Goal: Transaction & Acquisition: Purchase product/service

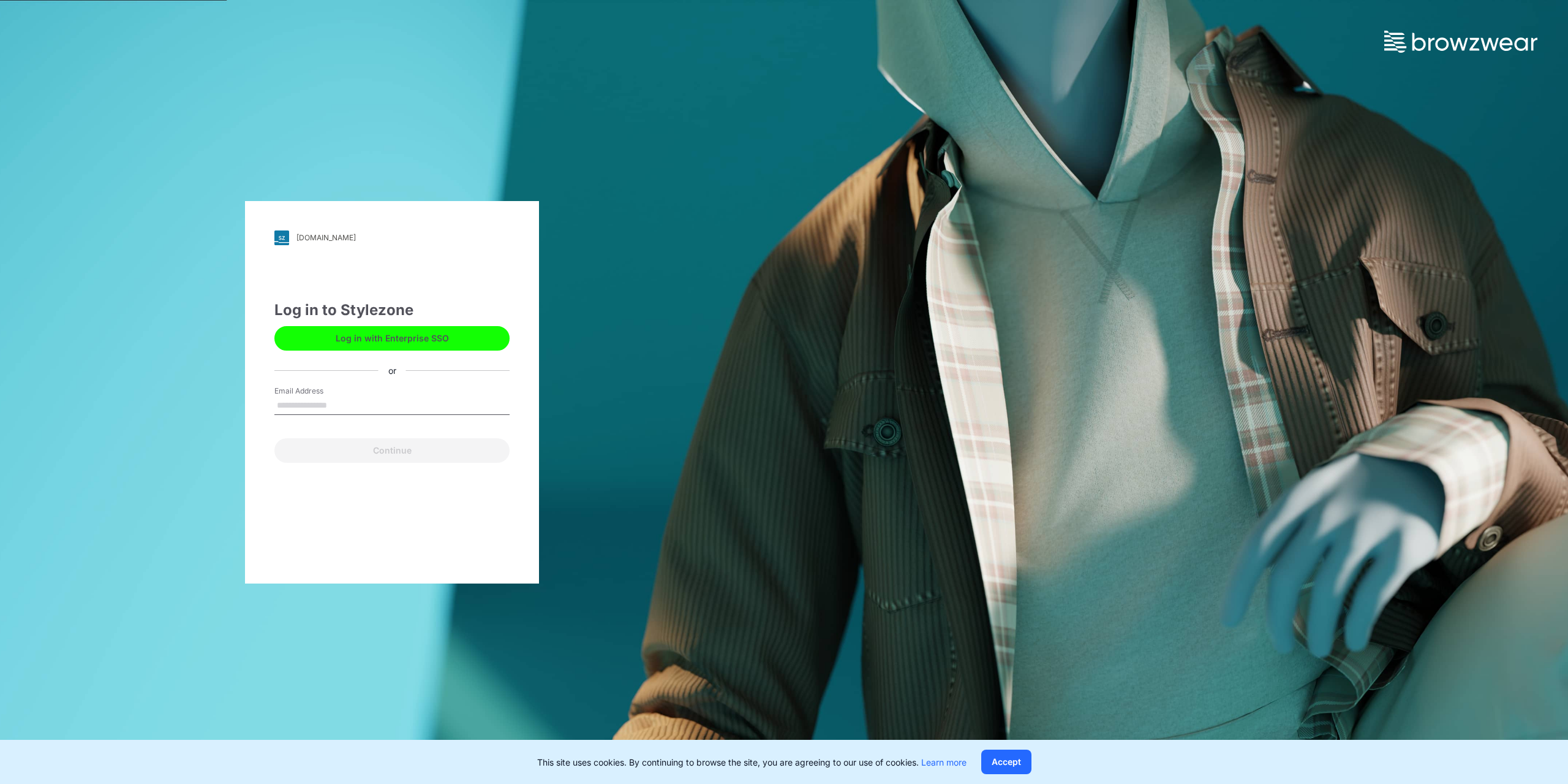
click at [410, 401] on input "Email Address" at bounding box center [392, 405] width 235 height 18
type input "**********"
click at [427, 444] on button "Continue" at bounding box center [392, 451] width 235 height 25
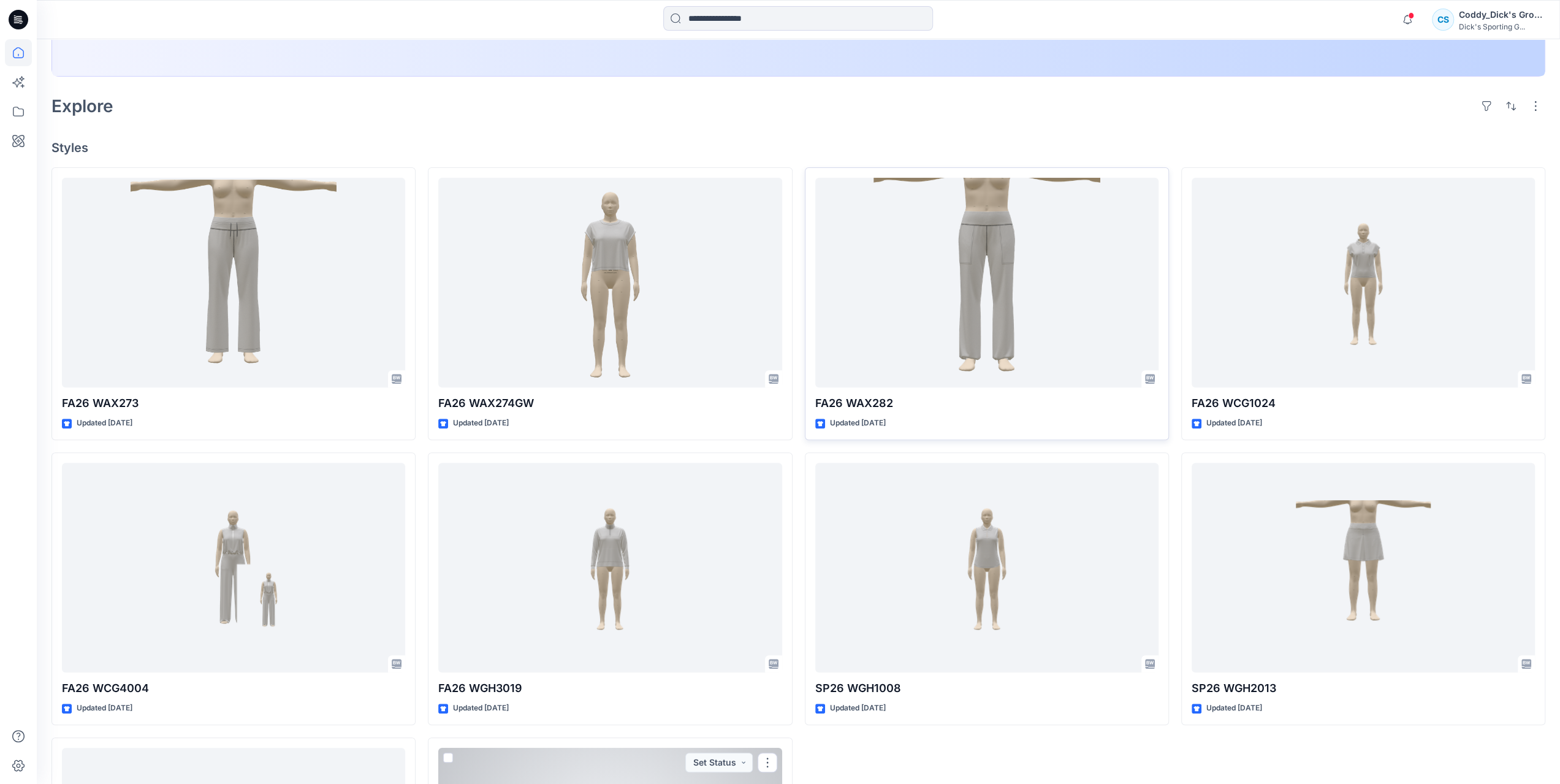
scroll to position [301, 0]
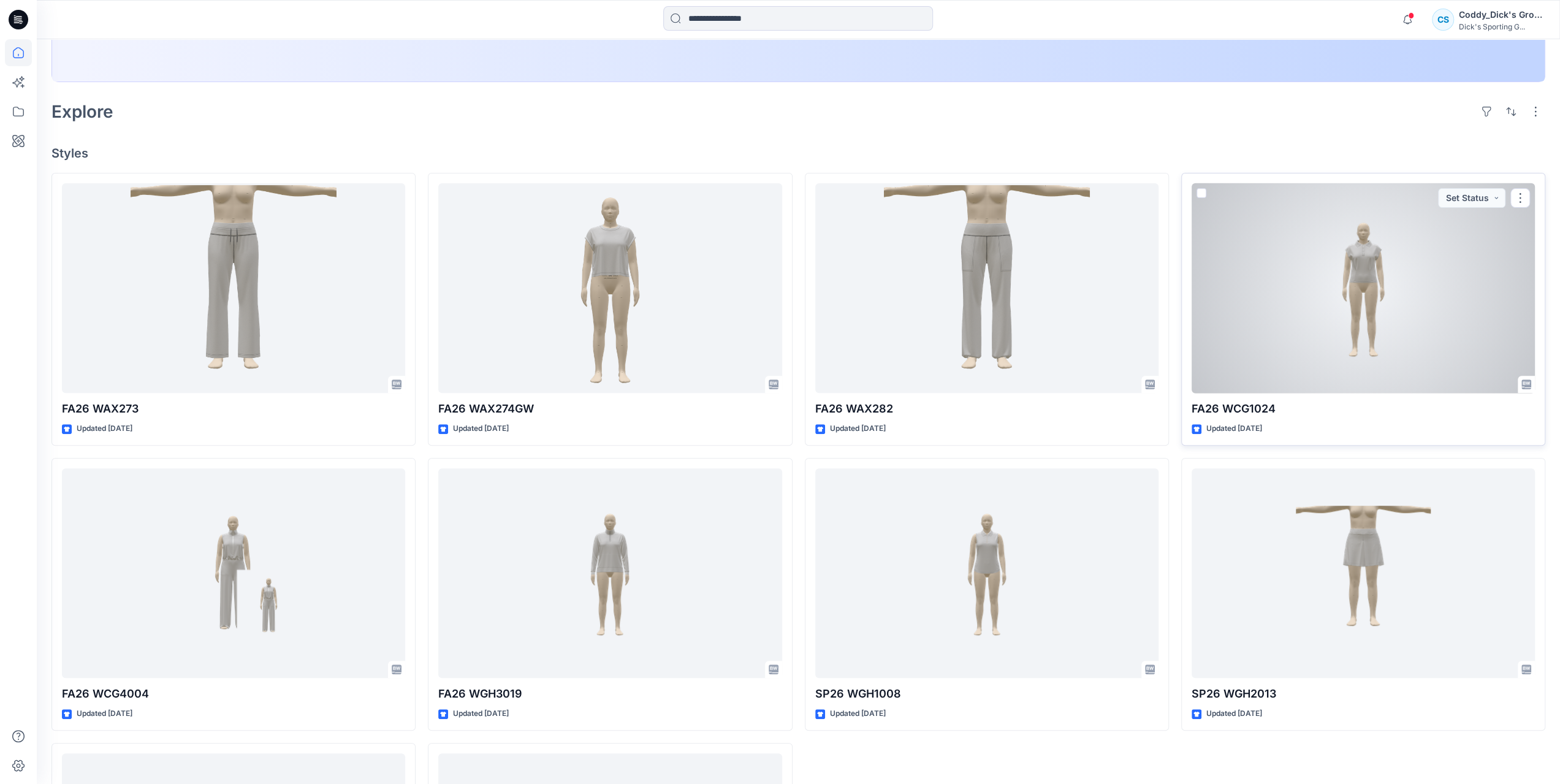
click at [1272, 326] on div at bounding box center [1363, 288] width 343 height 210
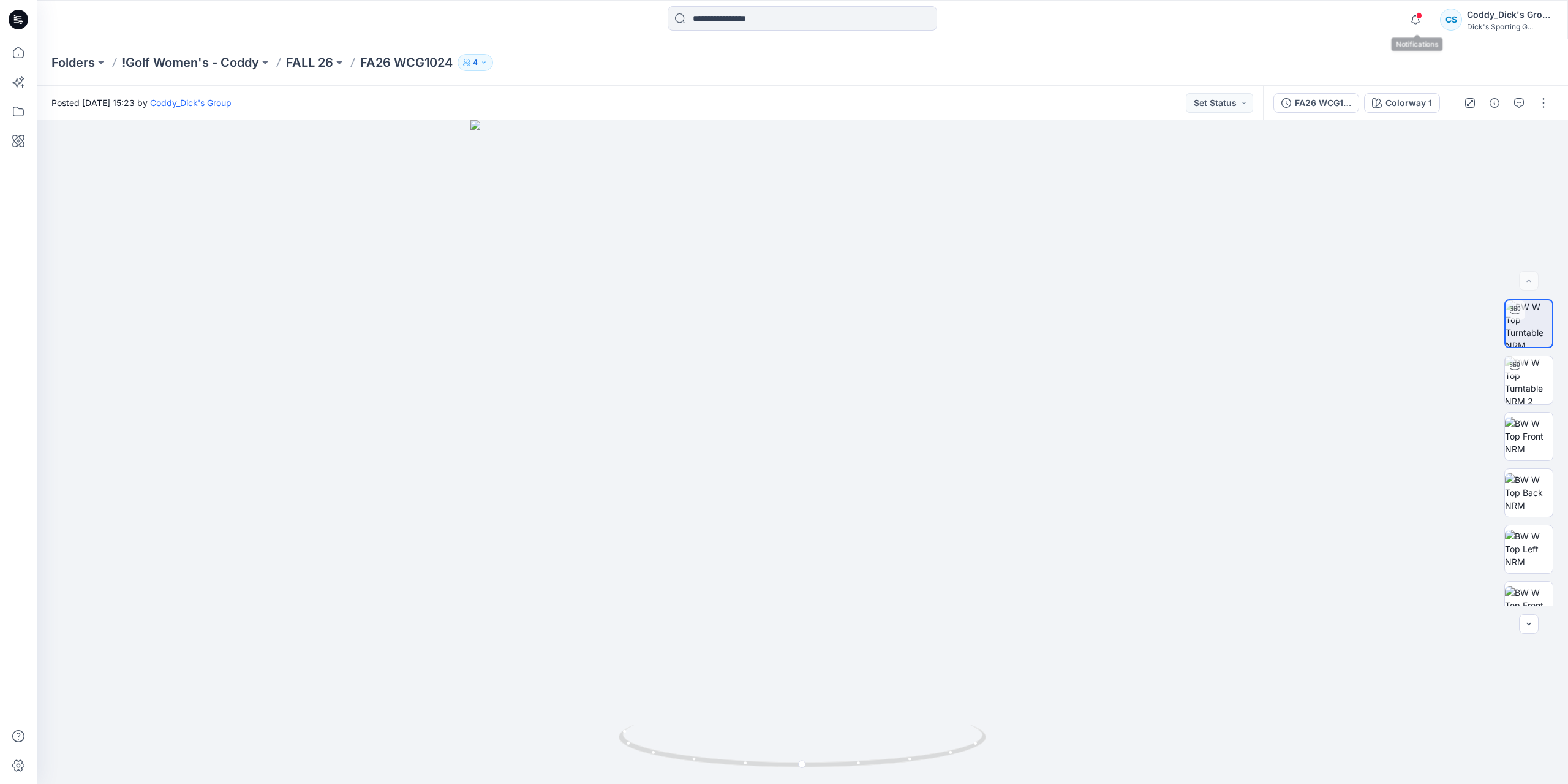
click at [1400, 18] on div "Notifications Your style FA26 WAX273 is ready [DATE] 19:02 Your style FA26 WAX2…" at bounding box center [802, 19] width 1531 height 27
click at [1405, 20] on icon "button" at bounding box center [1415, 20] width 23 height 25
